Goal: Task Accomplishment & Management: Complete application form

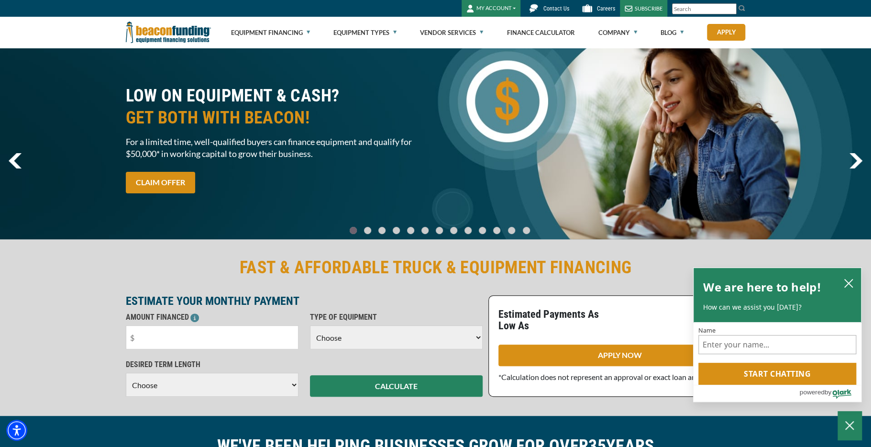
click at [502, 11] on button "MY ACCOUNT" at bounding box center [490, 8] width 59 height 17
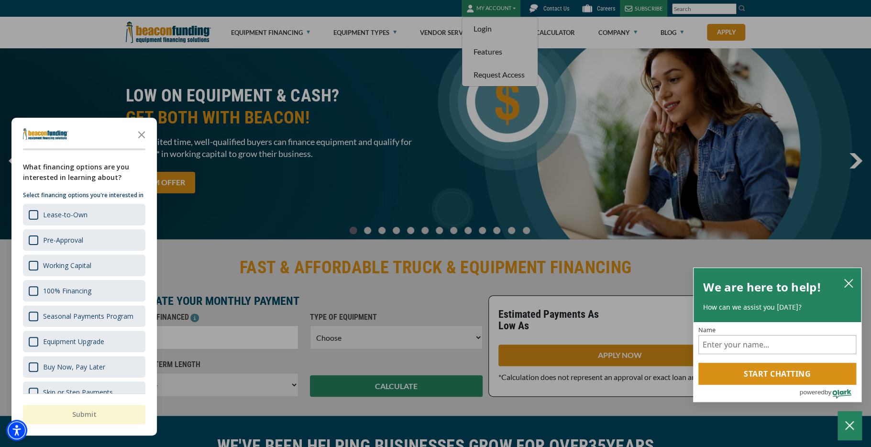
click at [492, 24] on div at bounding box center [435, 223] width 871 height 447
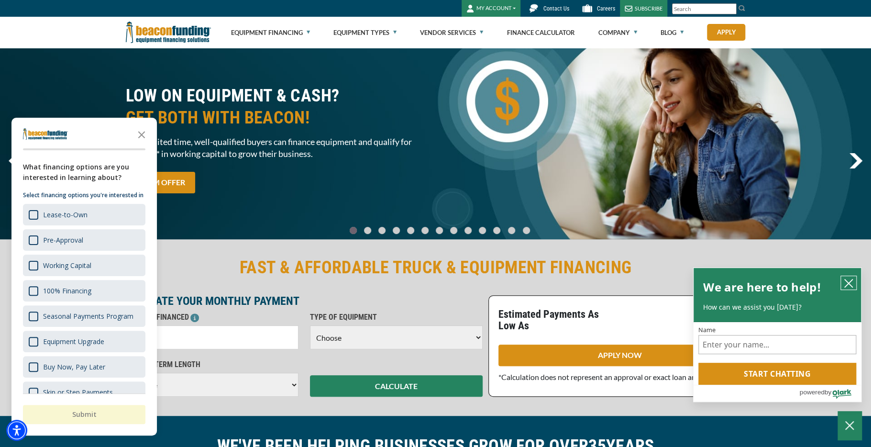
click at [845, 279] on icon "close chatbox" at bounding box center [848, 283] width 10 height 10
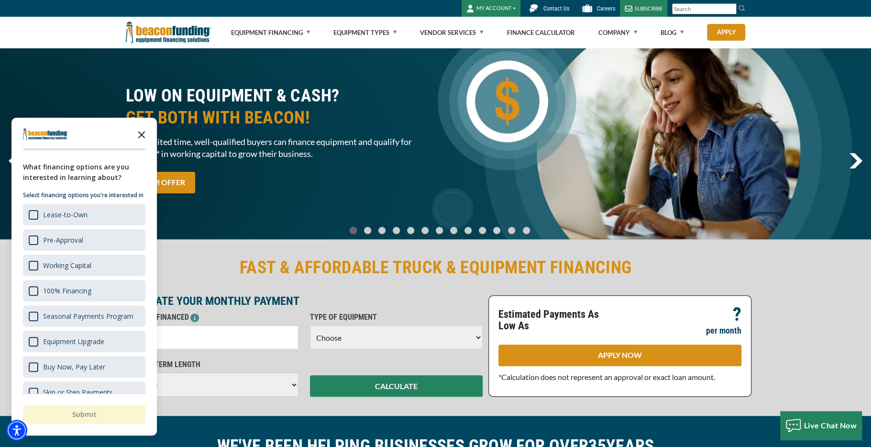
click at [141, 134] on icon "Close the survey" at bounding box center [141, 133] width 19 height 19
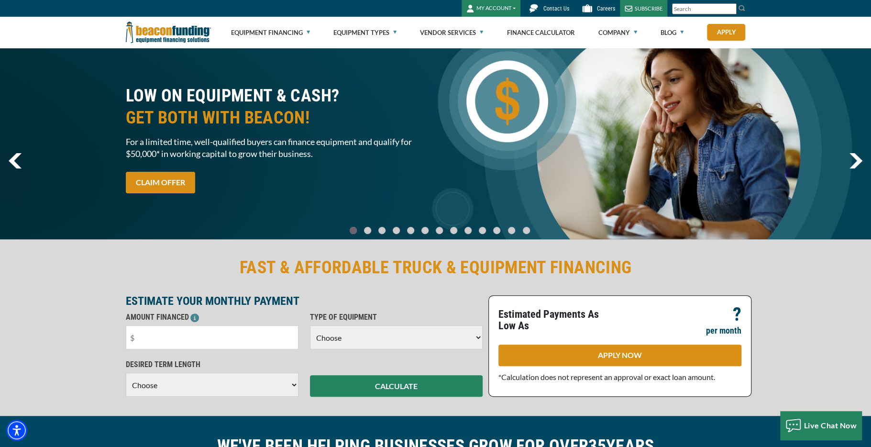
click at [491, 7] on button "MY ACCOUNT" at bounding box center [490, 8] width 59 height 17
click at [490, 24] on link "Login" at bounding box center [500, 28] width 76 height 23
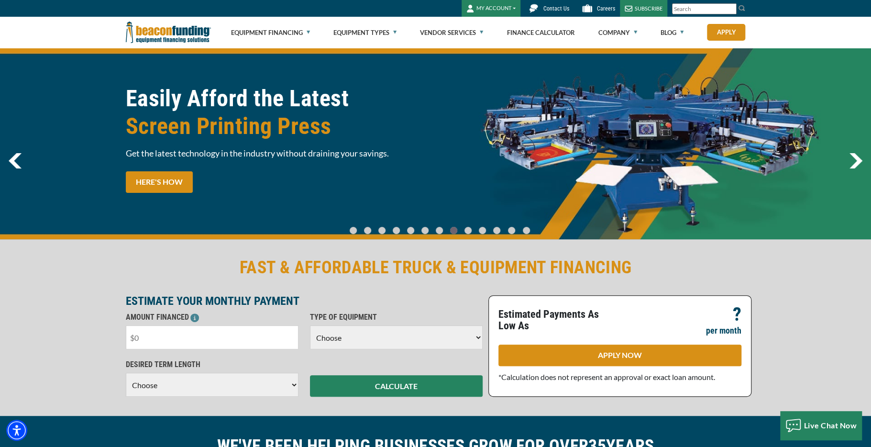
click at [146, 336] on input "text" at bounding box center [212, 337] width 173 height 24
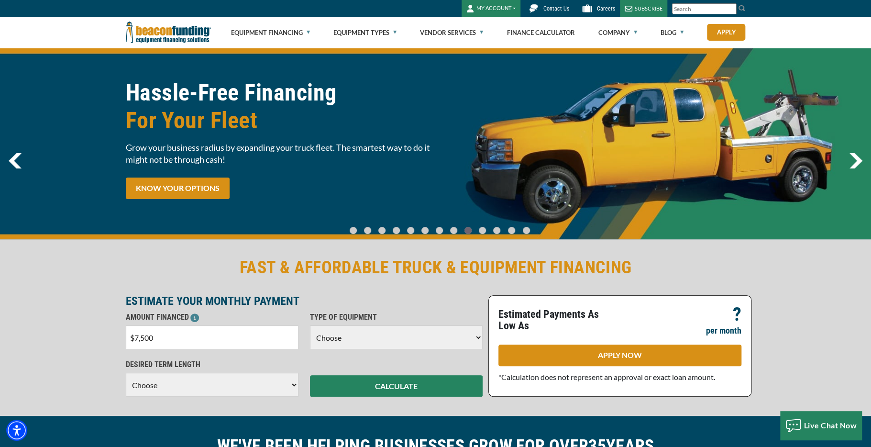
type input "$75,000"
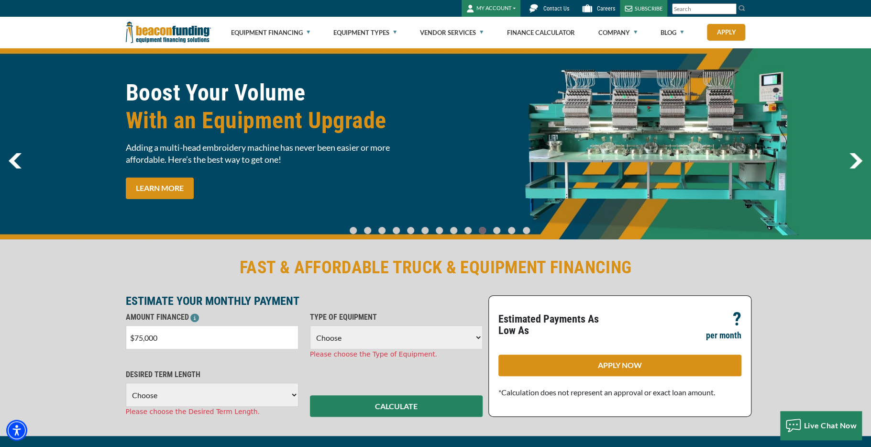
click at [384, 338] on select "Choose Backhoe Boom/Bucket Truck Chipper Commercial Mower Crane DTG/DTF Printin…" at bounding box center [396, 337] width 173 height 24
select select "2"
click at [310, 325] on select "Choose Backhoe Boom/Bucket Truck Chipper Commercial Mower Crane DTG/DTF Printin…" at bounding box center [396, 337] width 173 height 24
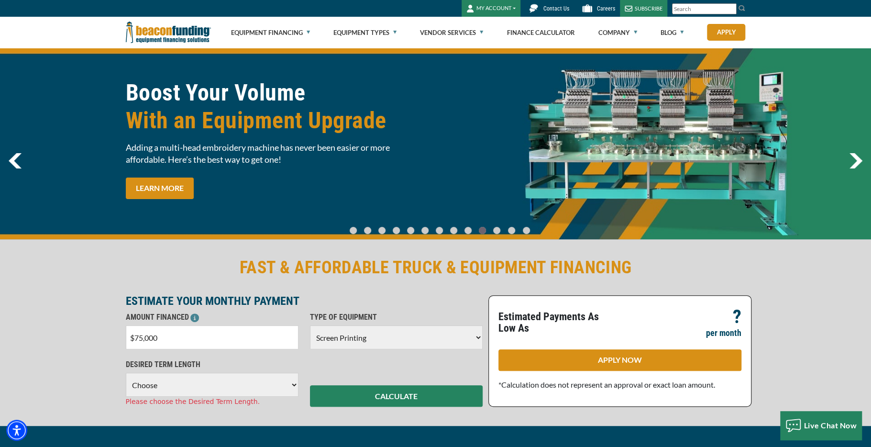
click at [157, 389] on select "Choose 36 Months 48 Months 60 Months" at bounding box center [212, 384] width 173 height 24
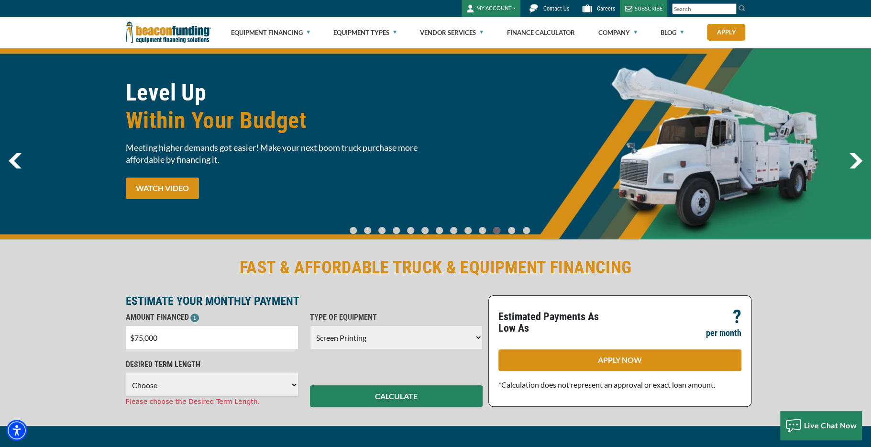
select select "60"
click at [126, 372] on select "Choose 36 Months 48 Months 60 Months" at bounding box center [212, 384] width 173 height 24
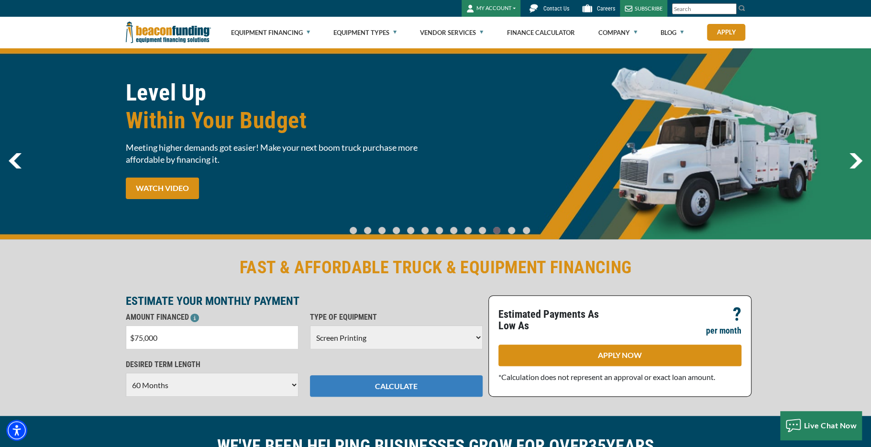
click at [407, 383] on button "CALCULATE" at bounding box center [396, 386] width 173 height 22
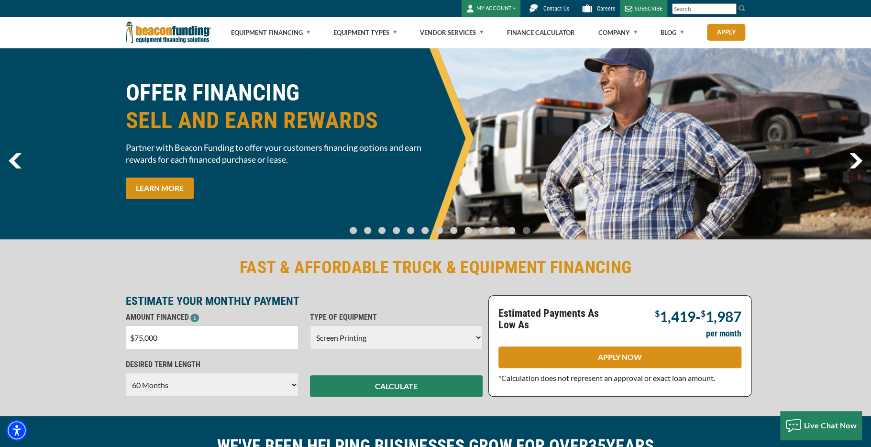
click at [500, 4] on button "MY ACCOUNT" at bounding box center [490, 8] width 59 height 17
click at [494, 75] on link "Request Access" at bounding box center [500, 74] width 76 height 23
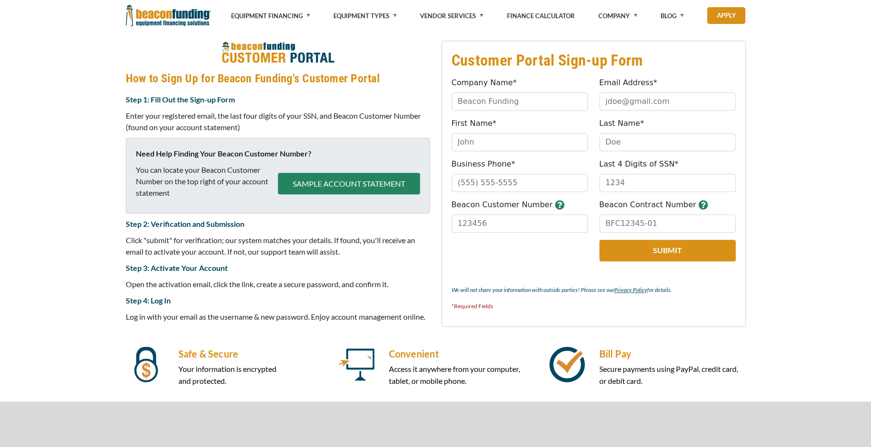
scroll to position [381, 0]
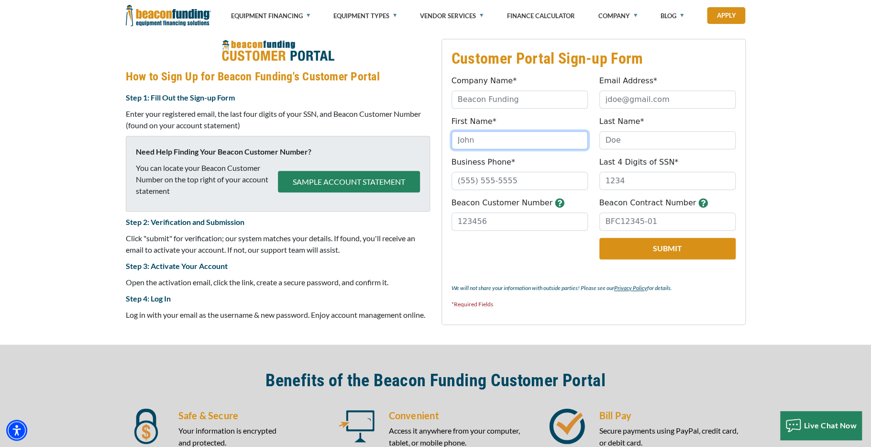
click at [480, 139] on input "First Name*" at bounding box center [519, 140] width 136 height 18
type input "[PERSON_NAME]"
type input "$ 95,000"
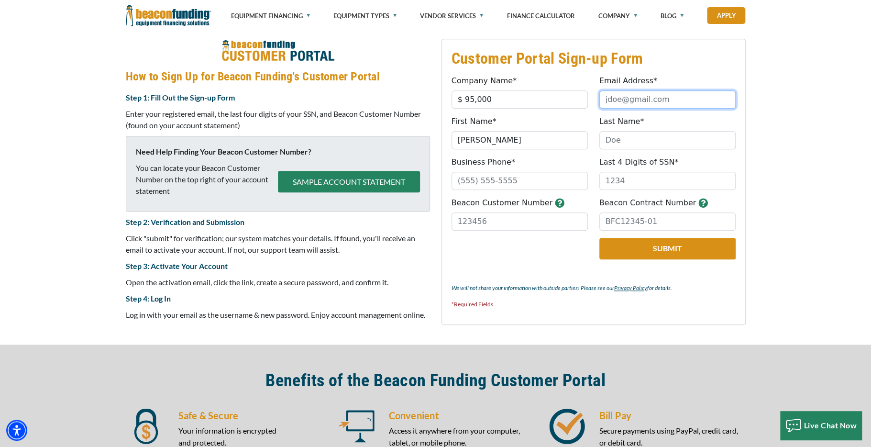
type input "[PERSON_NAME][EMAIL_ADDRESS][DOMAIN_NAME]"
type input "Sansonetti"
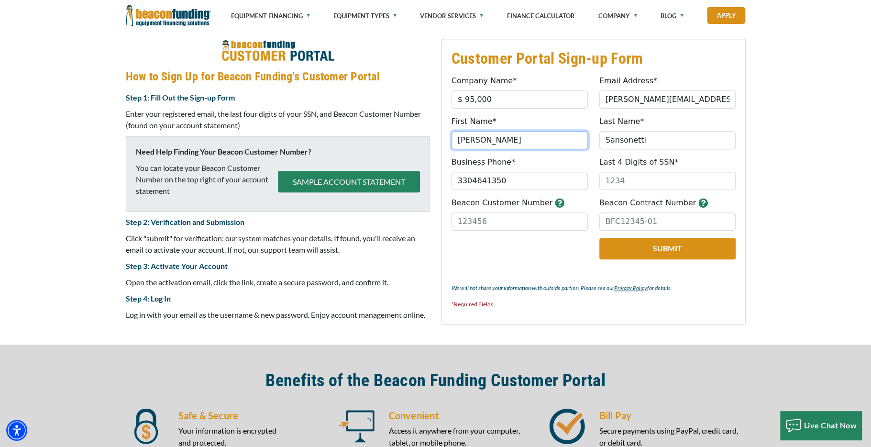
type input "[PHONE_NUMBER]"
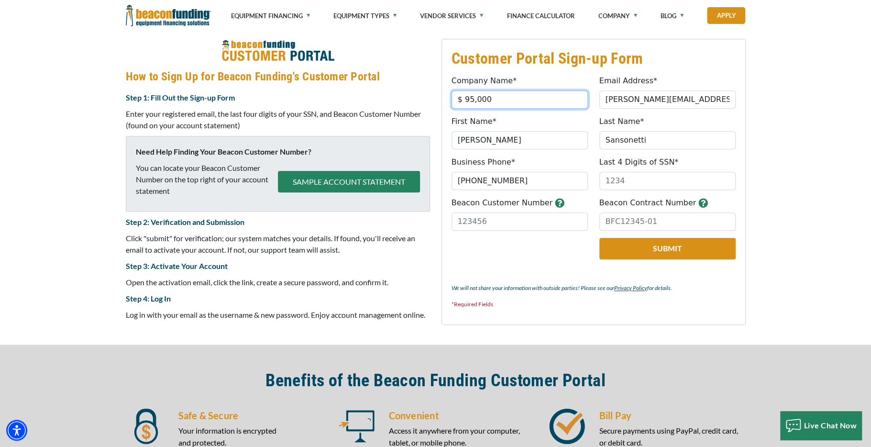
drag, startPoint x: 494, startPoint y: 100, endPoint x: 448, endPoint y: 108, distance: 47.6
click at [449, 108] on div "Company Name* $ 95,000 Please provide a valid company name." at bounding box center [520, 91] width 148 height 33
type input "San-Sew Designs LTD"
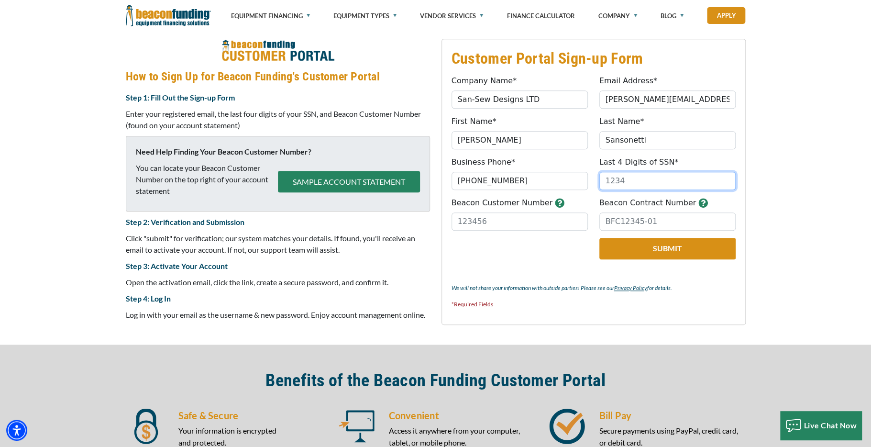
drag, startPoint x: 632, startPoint y: 177, endPoint x: 589, endPoint y: 186, distance: 44.1
click at [589, 186] on div "Business Phone* [PHONE_NUMBER] Please provide valid phone number. Last 4 Digits…" at bounding box center [593, 172] width 295 height 33
type input "0662"
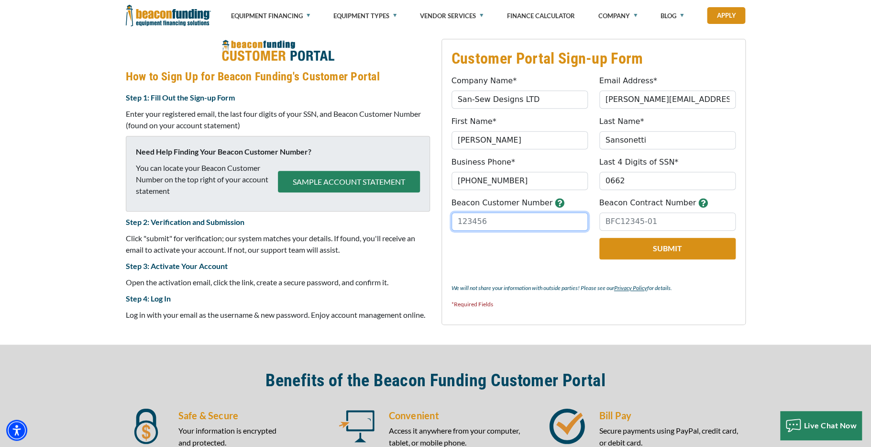
click at [484, 222] on input "Beacon Customer Number" at bounding box center [519, 221] width 136 height 18
drag, startPoint x: 484, startPoint y: 222, endPoint x: 452, endPoint y: 225, distance: 32.1
click at [452, 225] on input "Beacon Customer Number" at bounding box center [519, 221] width 136 height 18
type input "9818"
drag, startPoint x: 654, startPoint y: 219, endPoint x: 610, endPoint y: 226, distance: 45.0
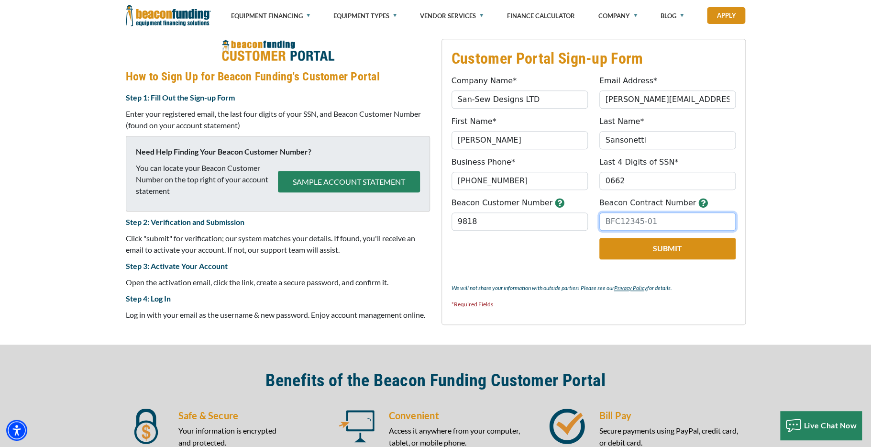
click at [610, 226] on input "Beacon Contract Number" at bounding box center [667, 221] width 136 height 18
click at [643, 253] on button "Submit" at bounding box center [667, 249] width 136 height 22
